Goal: Task Accomplishment & Management: Complete application form

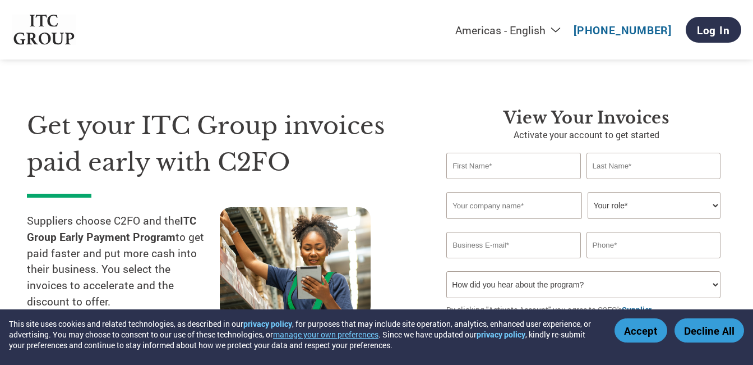
click at [487, 168] on input "text" at bounding box center [513, 166] width 134 height 26
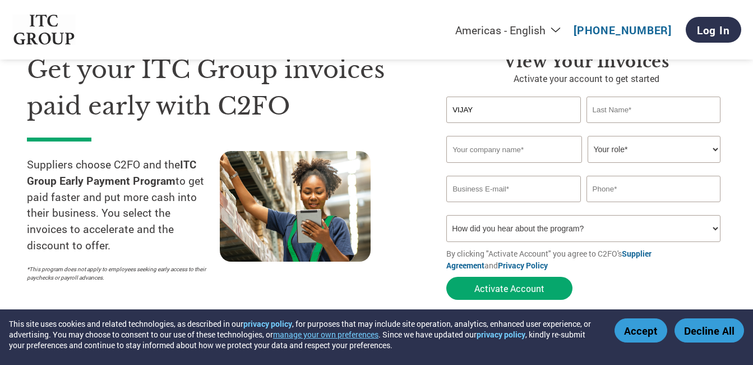
type input "VIJAY"
type input "[PERSON_NAME]"
type input "Noida Fabcon Machines Pvt. Ltd."
click at [638, 147] on select "Your role* CFO Controller Credit Manager Finance Director Treasurer CEO Preside…" at bounding box center [654, 149] width 133 height 27
select select "OTHER"
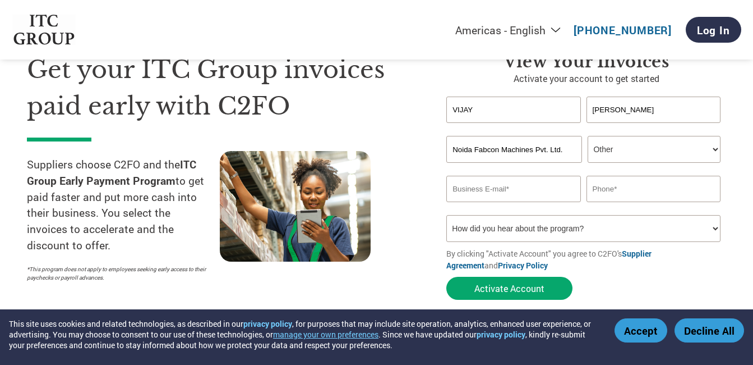
click at [588, 136] on select "Your role* CFO Controller Credit Manager Finance Director Treasurer CEO Preside…" at bounding box center [654, 149] width 133 height 27
click at [496, 191] on input "email" at bounding box center [513, 189] width 134 height 26
type input "[EMAIL_ADDRESS][DOMAIN_NAME]"
type input "09910490198"
drag, startPoint x: 597, startPoint y: 192, endPoint x: 637, endPoint y: 193, distance: 39.8
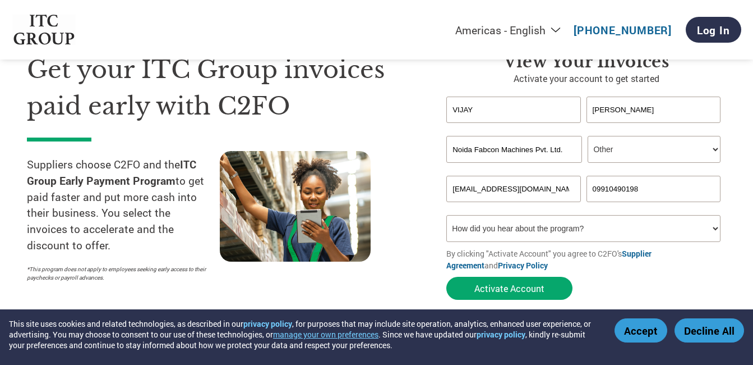
click at [597, 192] on input "09910490198" at bounding box center [654, 189] width 134 height 26
click at [366, 271] on div at bounding box center [316, 219] width 193 height 136
click at [492, 228] on select "How did you hear about the program? Received a letter Email Social Media Online…" at bounding box center [583, 228] width 274 height 27
select select "Email"
click at [446, 215] on select "How did you hear about the program? Received a letter Email Social Media Online…" at bounding box center [583, 228] width 274 height 27
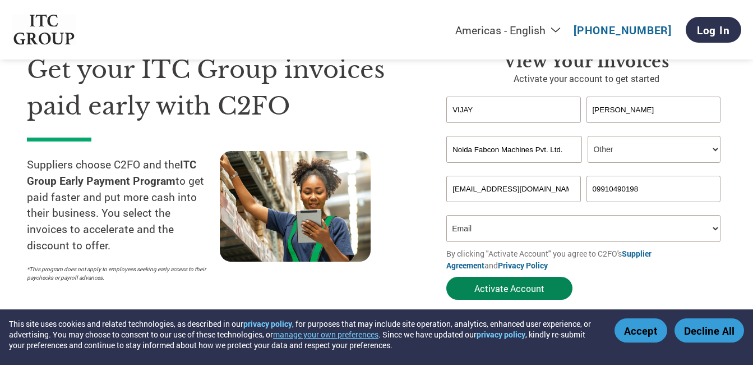
click at [520, 291] on button "Activate Account" at bounding box center [509, 287] width 126 height 23
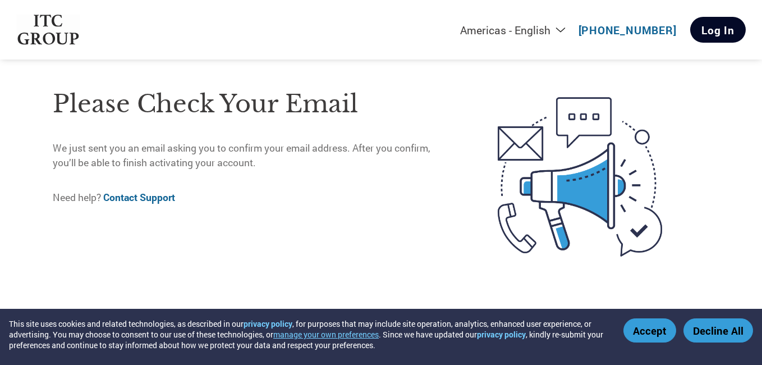
click at [714, 26] on link "Log In" at bounding box center [718, 30] width 56 height 26
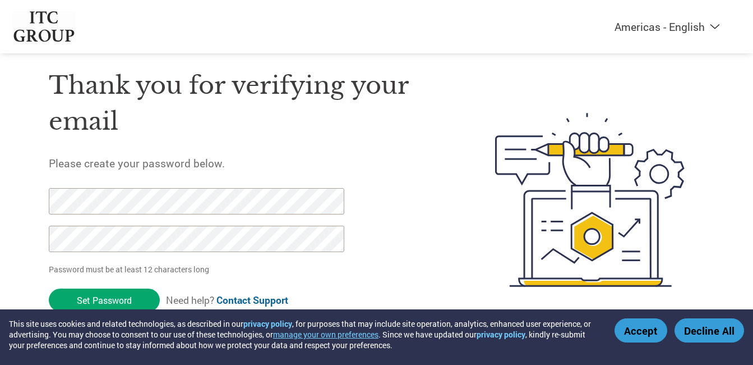
scroll to position [34, 0]
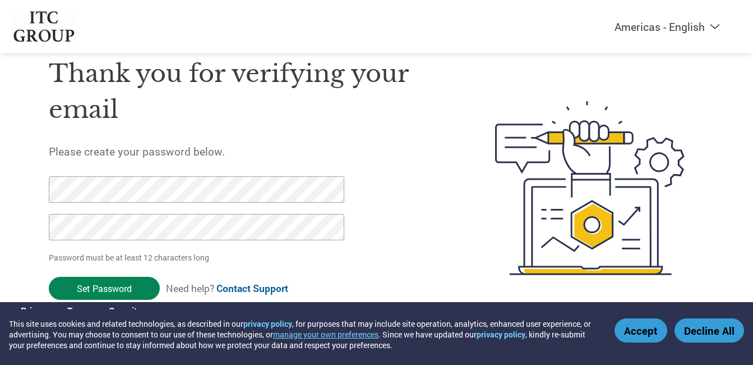
click at [121, 288] on input "Set Password" at bounding box center [104, 287] width 111 height 23
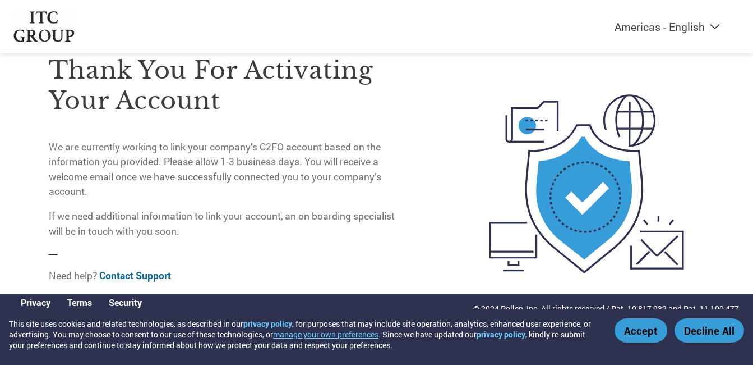
scroll to position [0, 0]
